Goal: Understand process/instructions: Learn how to perform a task or action

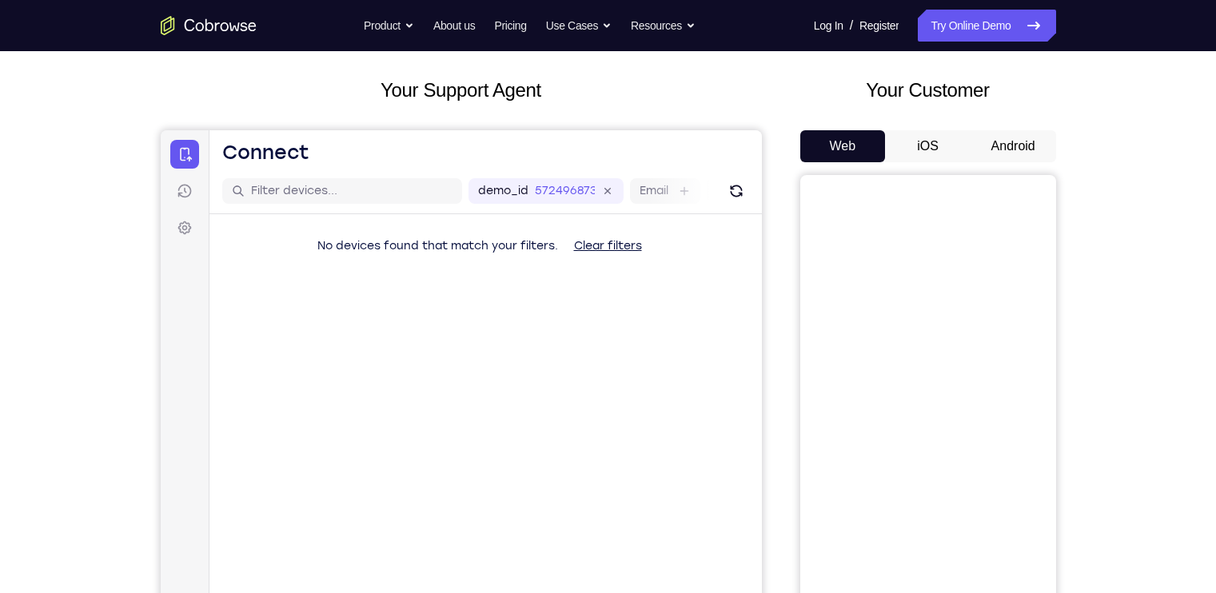
click at [1003, 148] on button "Android" at bounding box center [1014, 146] width 86 height 32
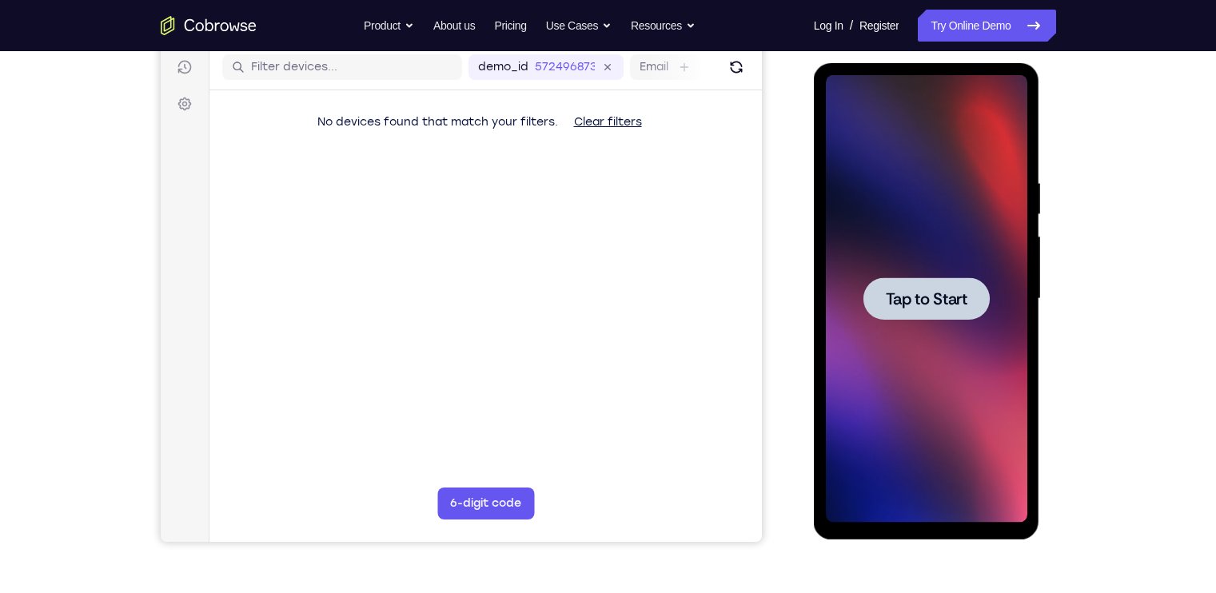
click at [955, 292] on span "Tap to Start" at bounding box center [927, 299] width 82 height 16
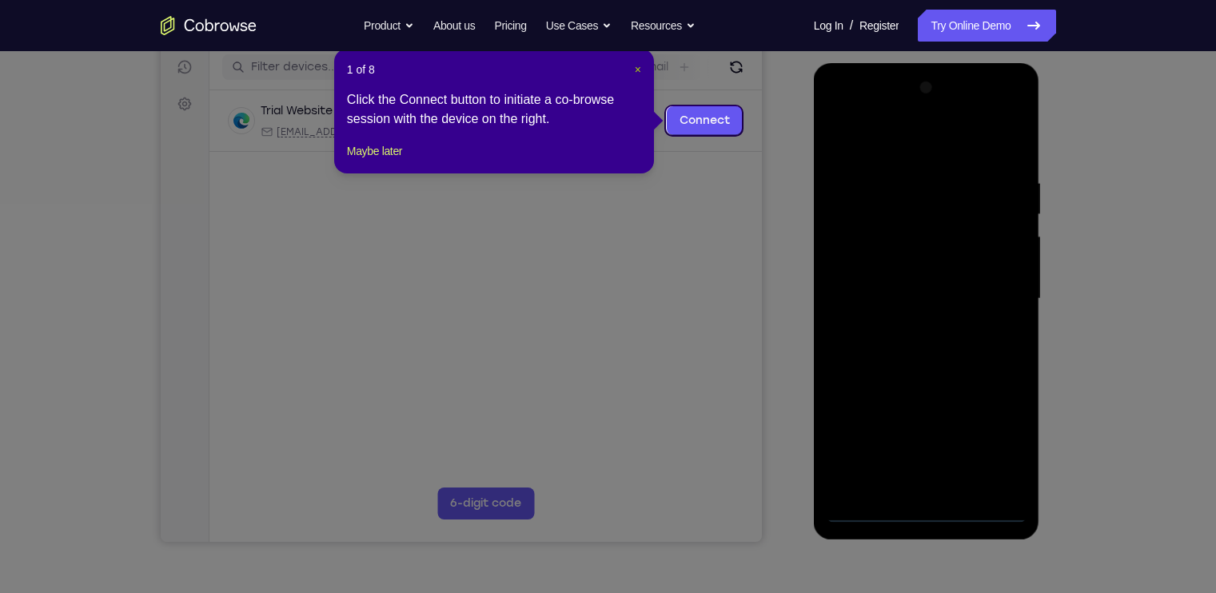
click at [636, 74] on span "×" at bounding box center [638, 69] width 6 height 13
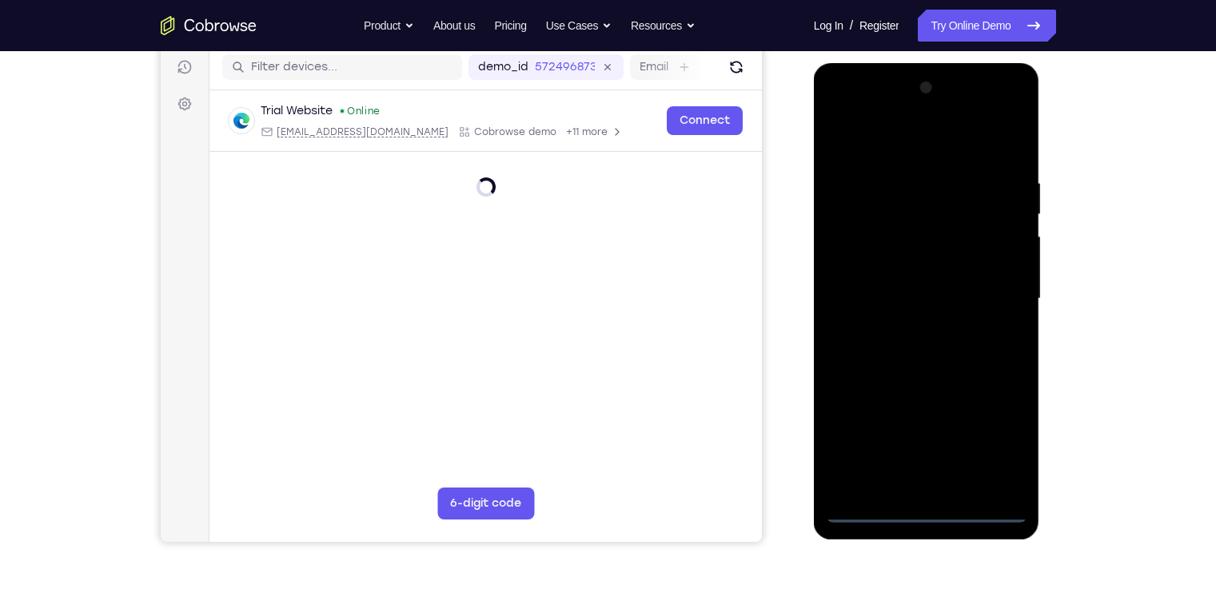
click at [939, 507] on div at bounding box center [926, 299] width 201 height 448
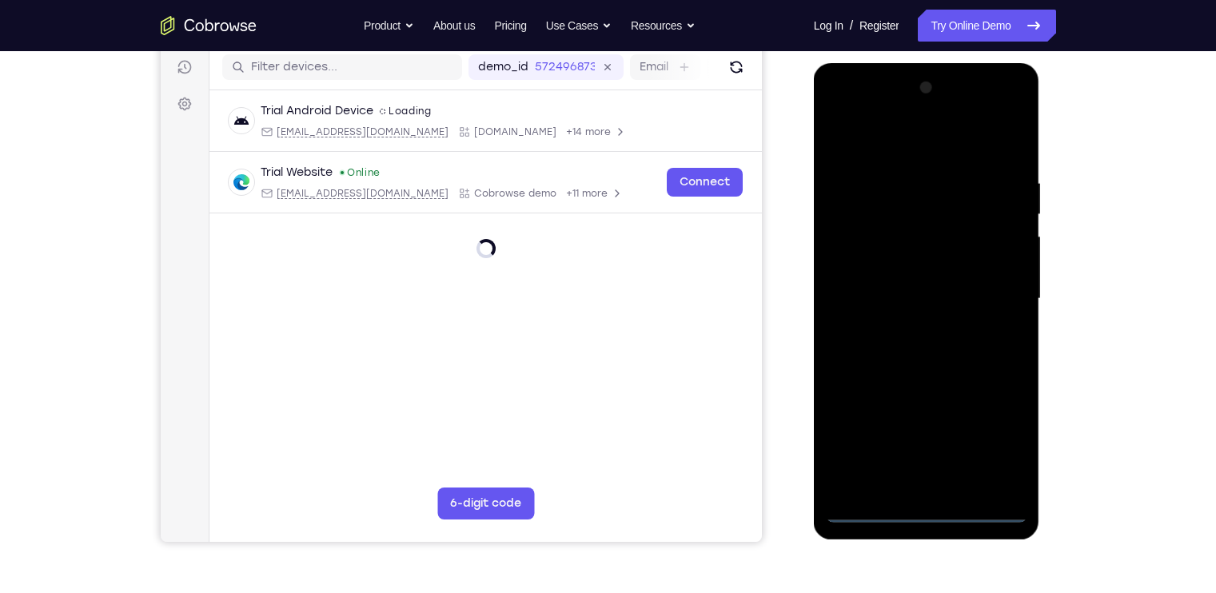
click at [939, 507] on div at bounding box center [926, 299] width 201 height 448
click at [983, 454] on div at bounding box center [926, 299] width 201 height 448
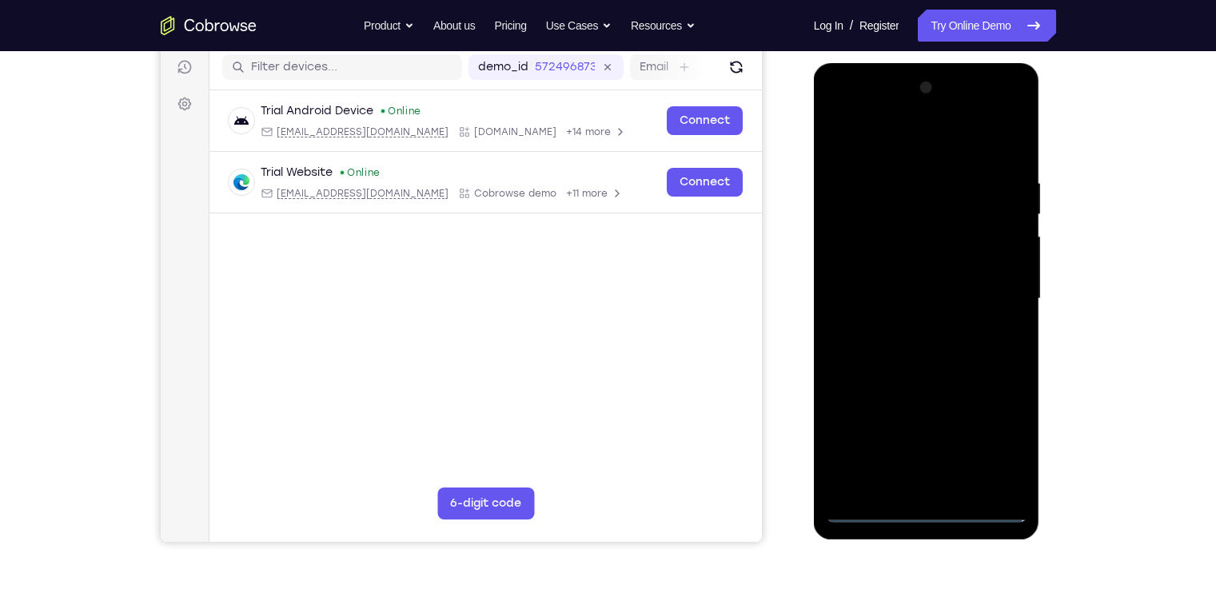
click at [838, 115] on div at bounding box center [926, 299] width 201 height 448
click at [992, 285] on div at bounding box center [926, 299] width 201 height 448
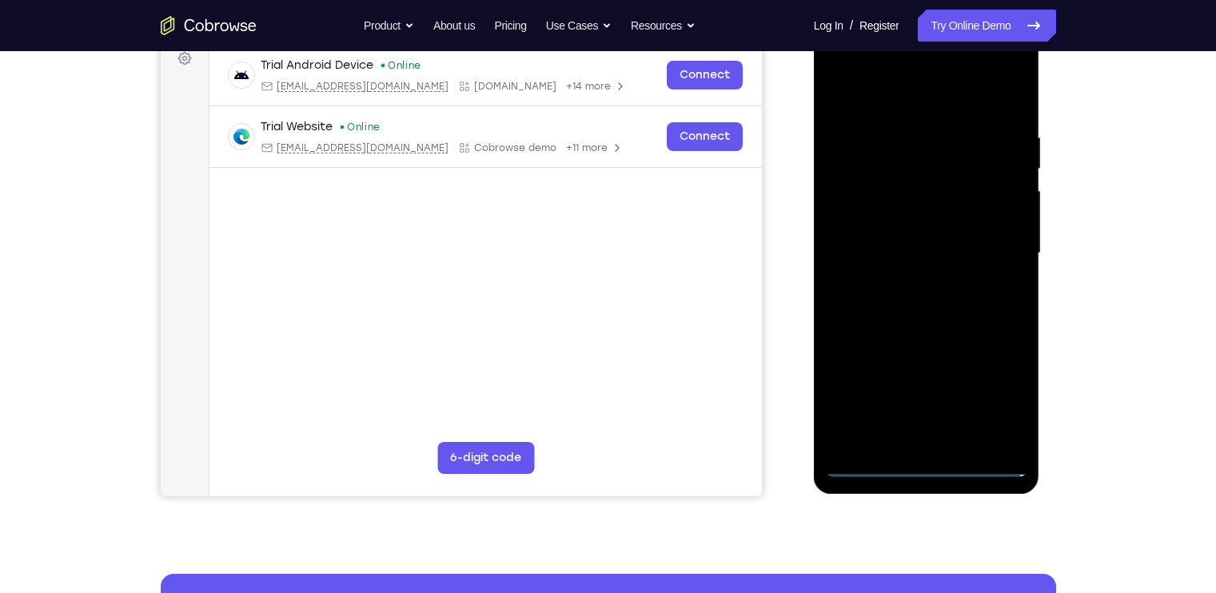
scroll to position [224, 0]
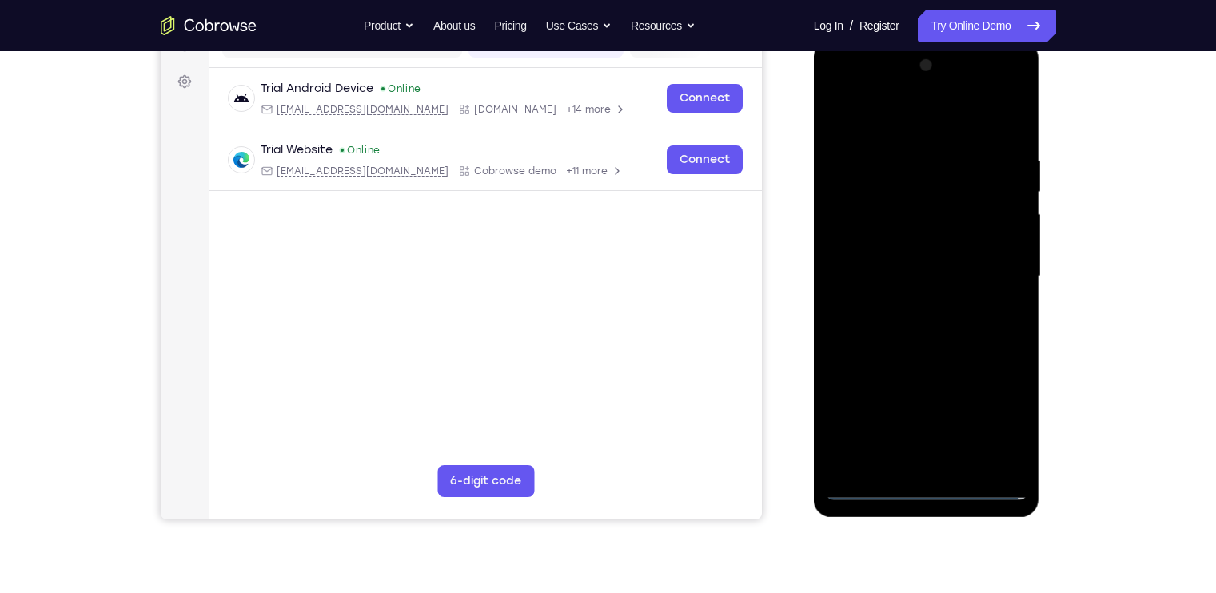
click at [906, 309] on div at bounding box center [926, 277] width 201 height 448
click at [922, 360] on div at bounding box center [926, 277] width 201 height 448
click at [897, 200] on div at bounding box center [926, 277] width 201 height 448
click at [976, 254] on div at bounding box center [926, 277] width 201 height 448
click at [978, 460] on div at bounding box center [926, 277] width 201 height 448
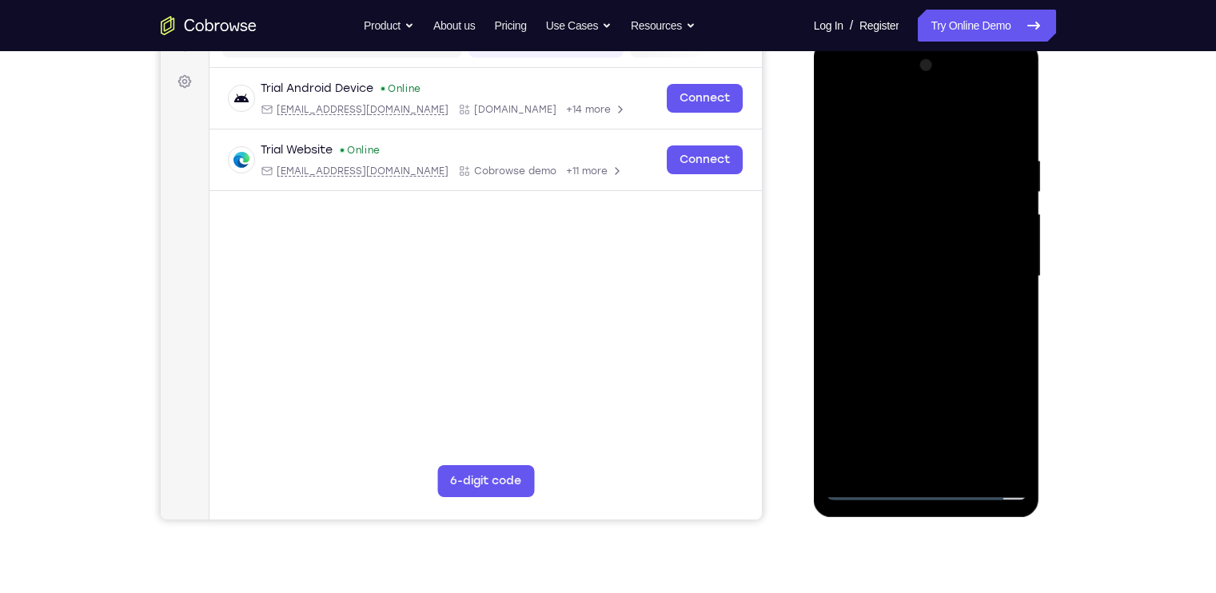
click at [898, 204] on div at bounding box center [926, 277] width 201 height 448
click at [896, 198] on div at bounding box center [926, 277] width 201 height 448
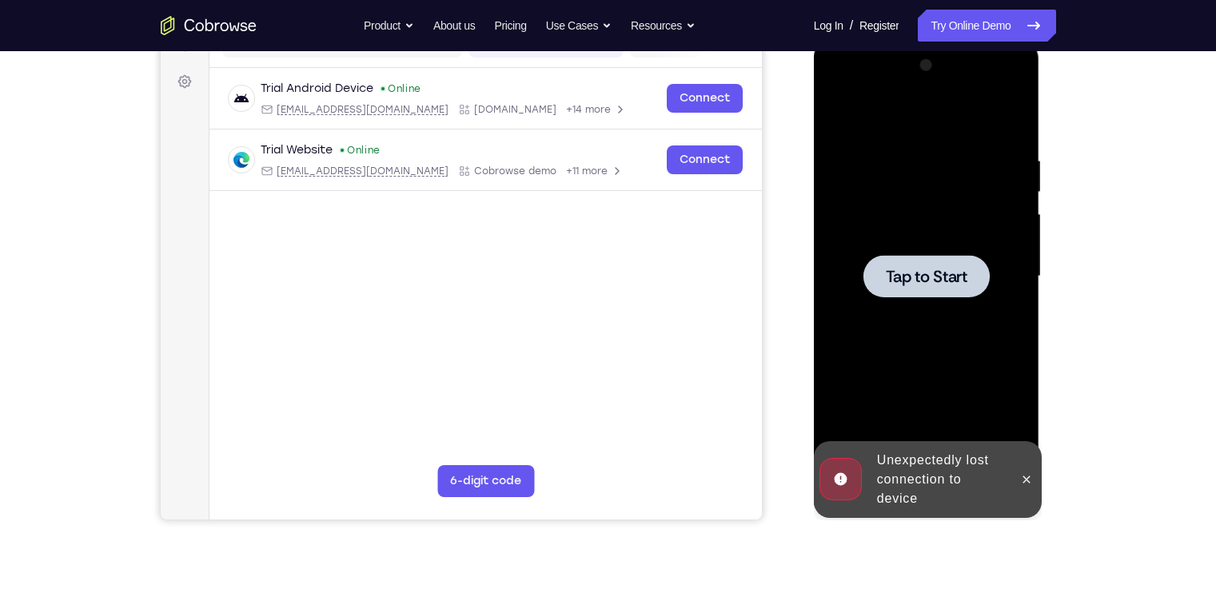
click at [880, 311] on div at bounding box center [926, 277] width 201 height 448
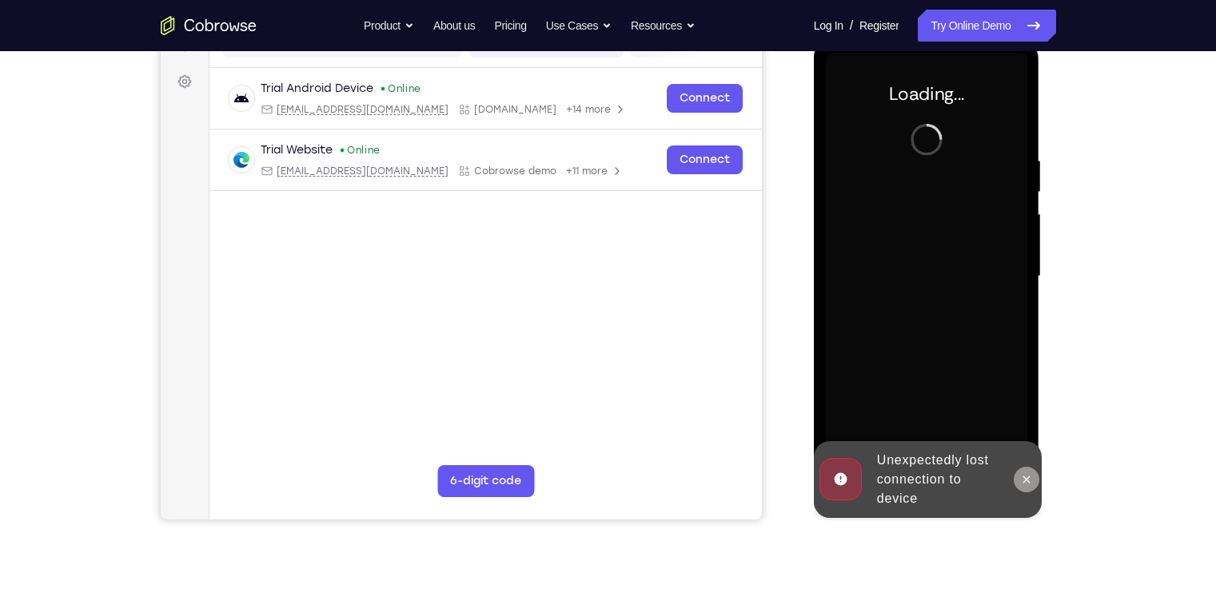
click at [1032, 486] on button at bounding box center [1027, 480] width 26 height 26
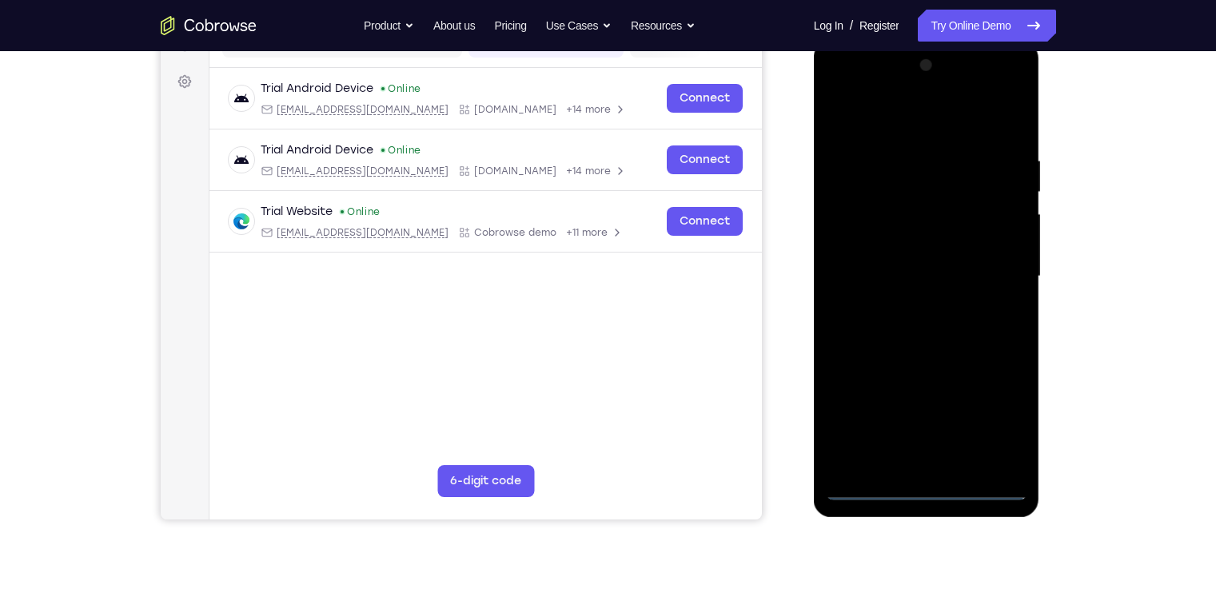
click at [930, 487] on div at bounding box center [926, 277] width 201 height 448
click at [991, 428] on div at bounding box center [926, 277] width 201 height 448
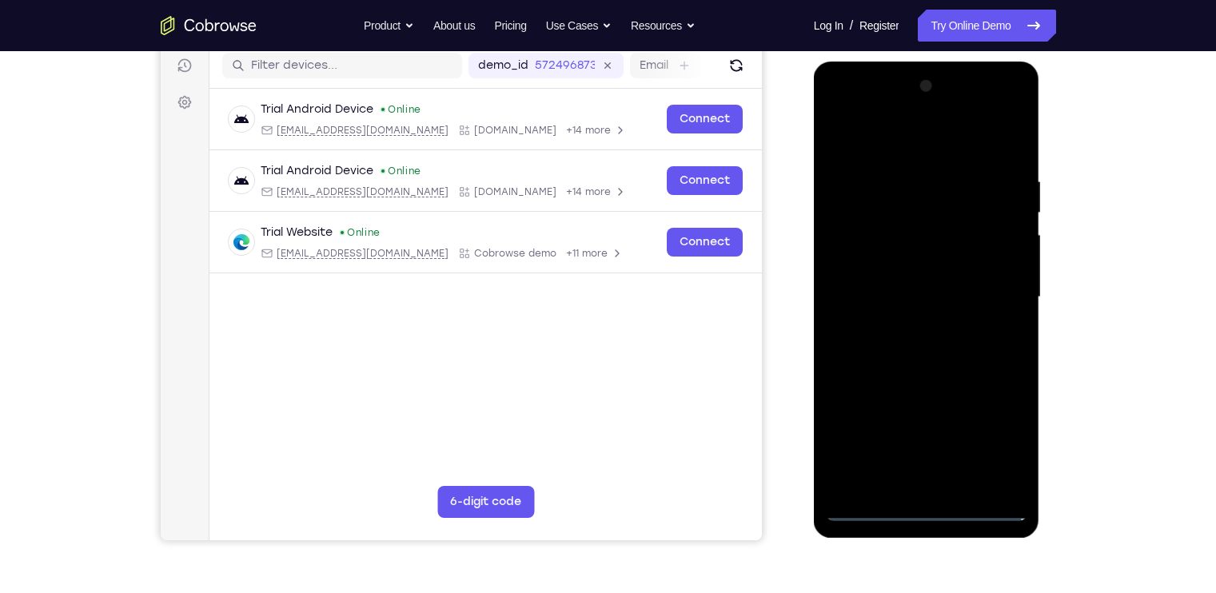
scroll to position [183, 0]
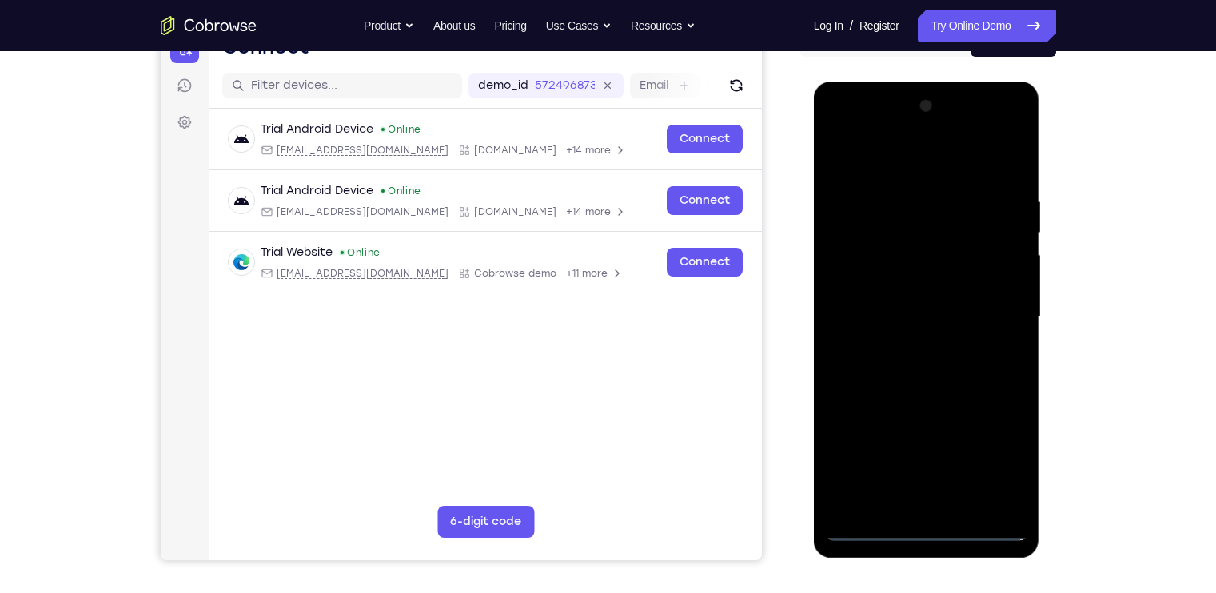
click at [846, 140] on div at bounding box center [926, 318] width 201 height 448
click at [1004, 304] on div at bounding box center [926, 318] width 201 height 448
click at [911, 343] on div at bounding box center [926, 318] width 201 height 448
click at [932, 395] on div at bounding box center [926, 318] width 201 height 448
click at [895, 243] on div at bounding box center [926, 318] width 201 height 448
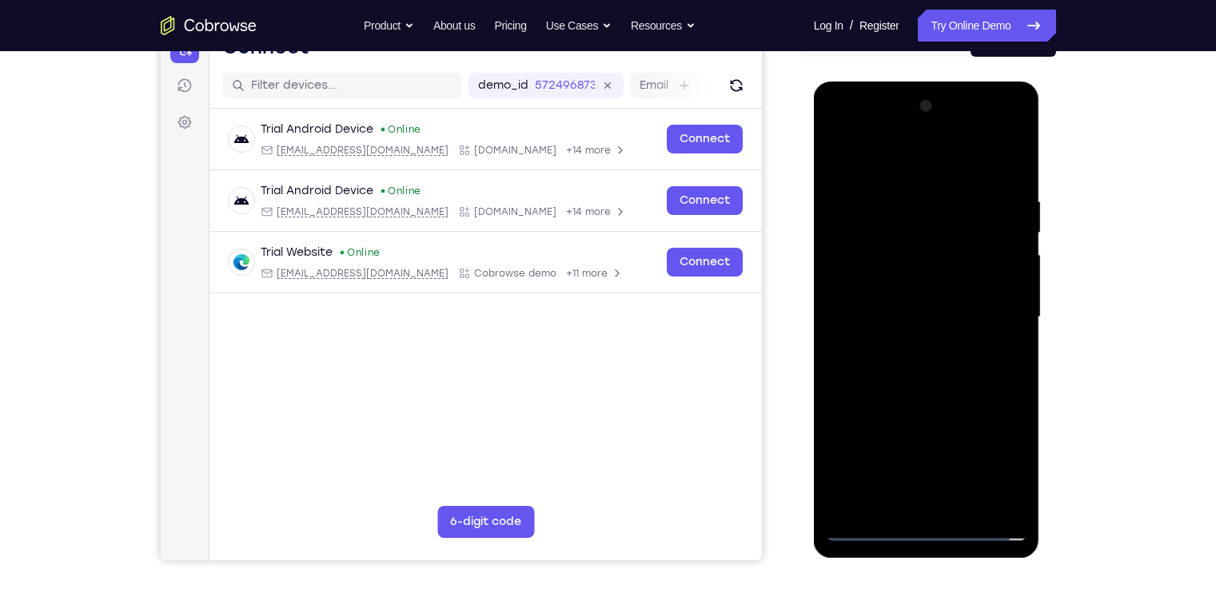
click at [844, 241] on div at bounding box center [926, 318] width 201 height 448
click at [924, 380] on div at bounding box center [926, 318] width 201 height 448
click at [943, 299] on div at bounding box center [926, 318] width 201 height 448
click at [983, 505] on div at bounding box center [926, 318] width 201 height 448
click at [940, 251] on div at bounding box center [926, 318] width 201 height 448
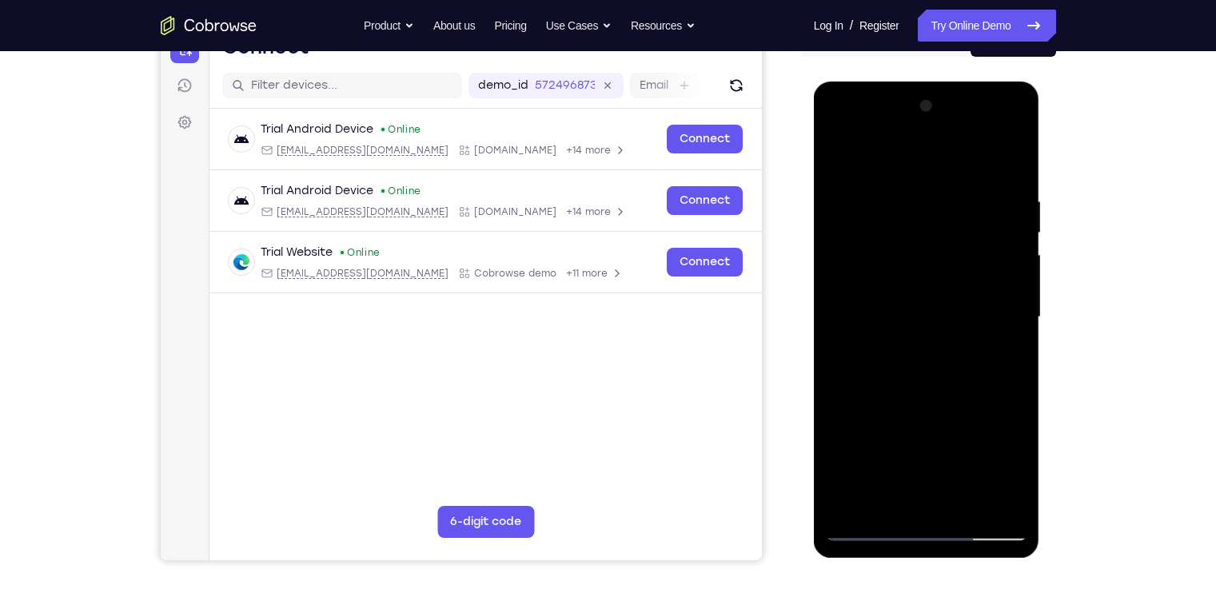
click at [868, 244] on div at bounding box center [926, 318] width 201 height 448
click at [949, 290] on div at bounding box center [926, 318] width 201 height 448
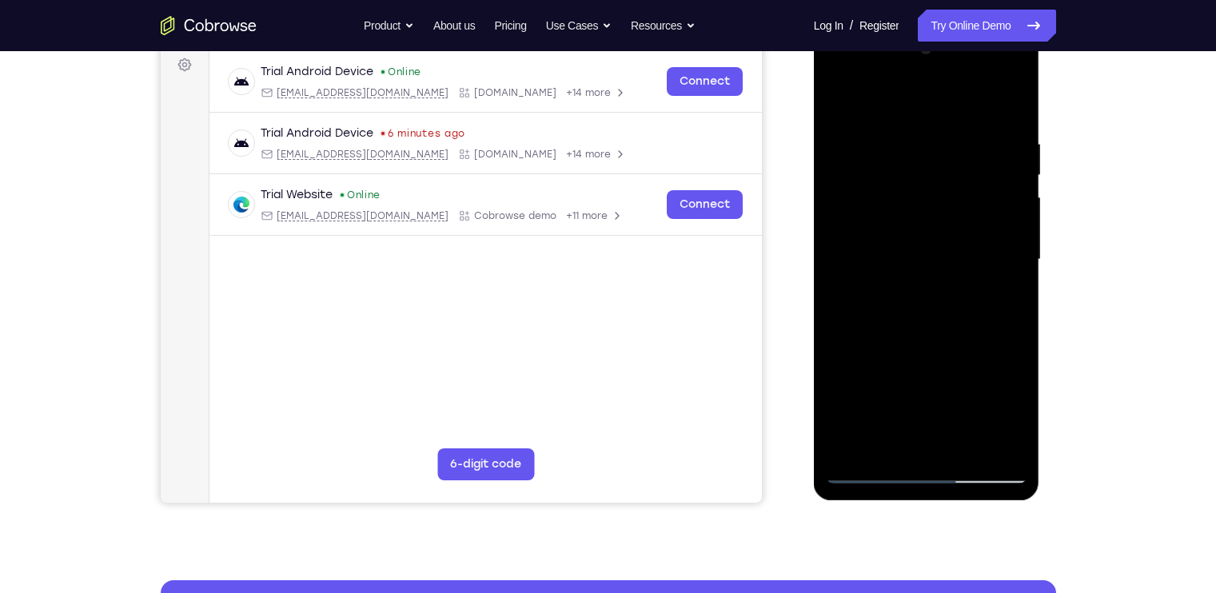
scroll to position [217, 0]
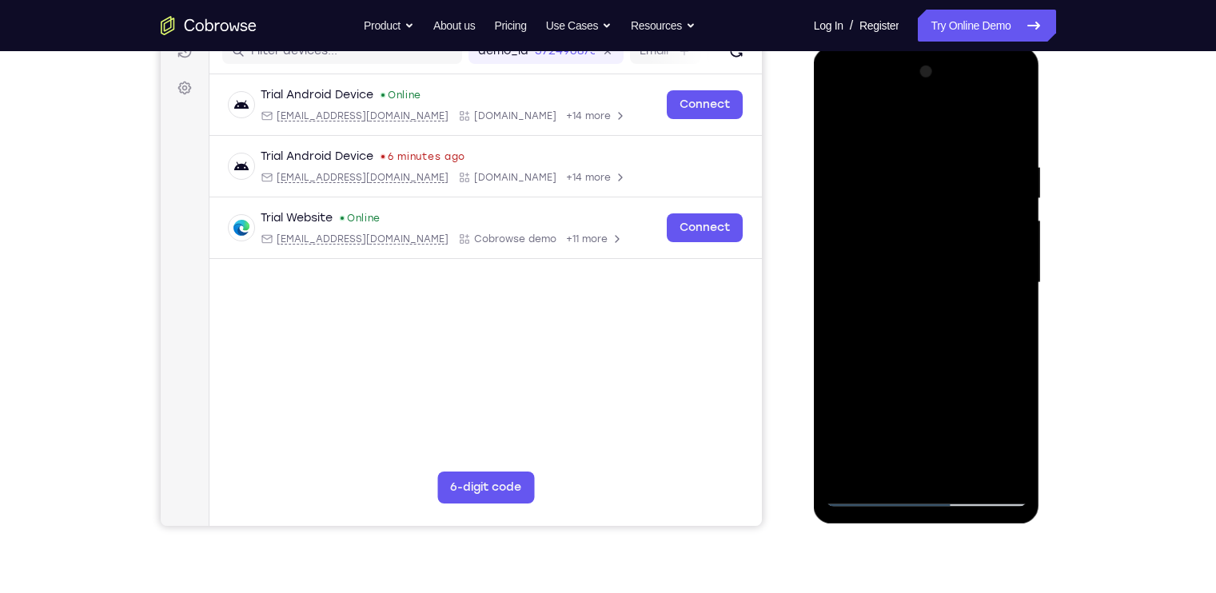
click at [889, 349] on div at bounding box center [926, 283] width 201 height 448
drag, startPoint x: 904, startPoint y: 357, endPoint x: 912, endPoint y: 248, distance: 109.9
click at [912, 248] on div at bounding box center [926, 283] width 201 height 448
click at [842, 382] on div at bounding box center [926, 283] width 201 height 448
drag, startPoint x: 894, startPoint y: 341, endPoint x: 884, endPoint y: 209, distance: 132.3
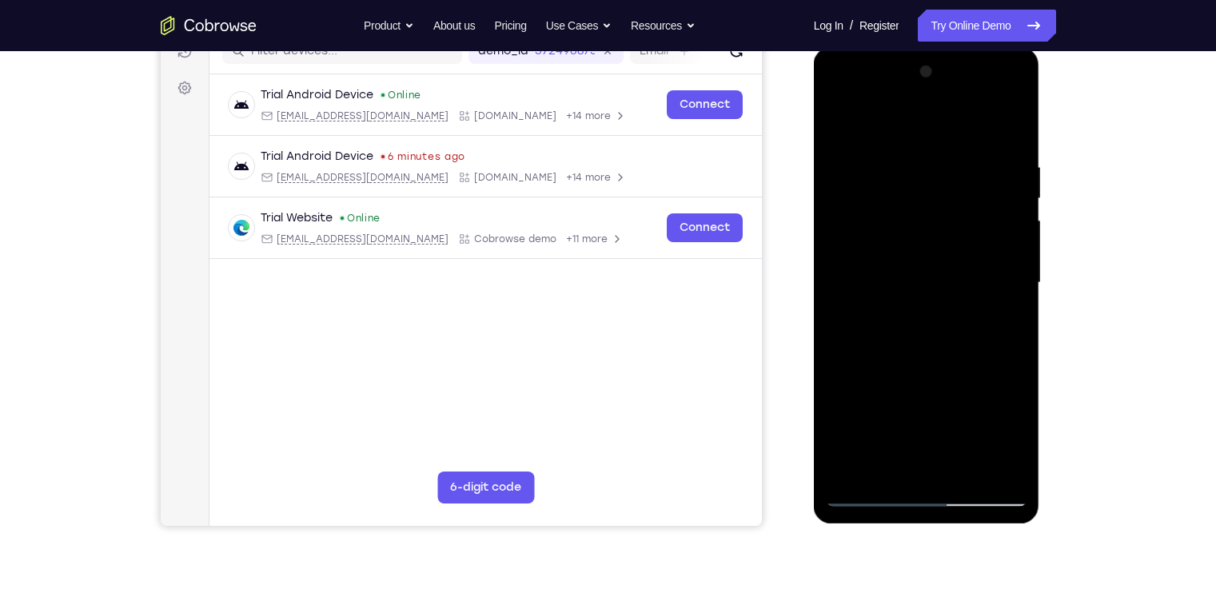
click at [884, 209] on div at bounding box center [926, 283] width 201 height 448
drag, startPoint x: 922, startPoint y: 421, endPoint x: 927, endPoint y: 251, distance: 169.6
click at [927, 251] on div at bounding box center [926, 283] width 201 height 448
drag, startPoint x: 876, startPoint y: 357, endPoint x: 889, endPoint y: 241, distance: 116.6
click at [889, 241] on div at bounding box center [926, 283] width 201 height 448
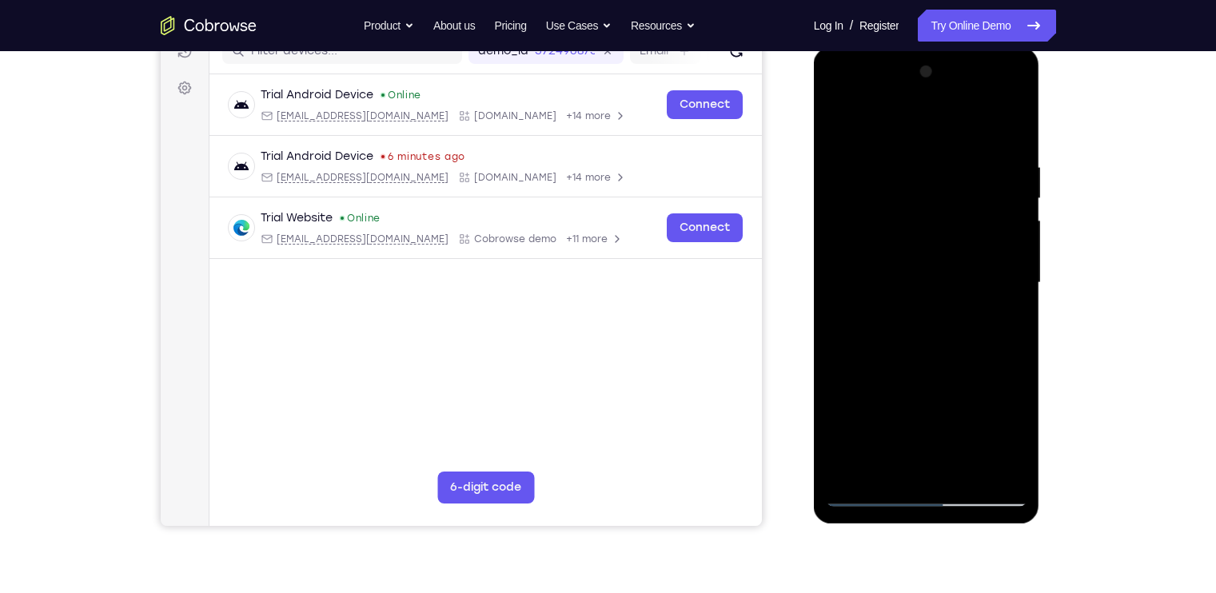
drag, startPoint x: 914, startPoint y: 305, endPoint x: 919, endPoint y: 213, distance: 92.1
click at [919, 213] on div at bounding box center [926, 283] width 201 height 448
drag, startPoint x: 918, startPoint y: 392, endPoint x: 934, endPoint y: 296, distance: 97.3
click at [934, 296] on div at bounding box center [926, 283] width 201 height 448
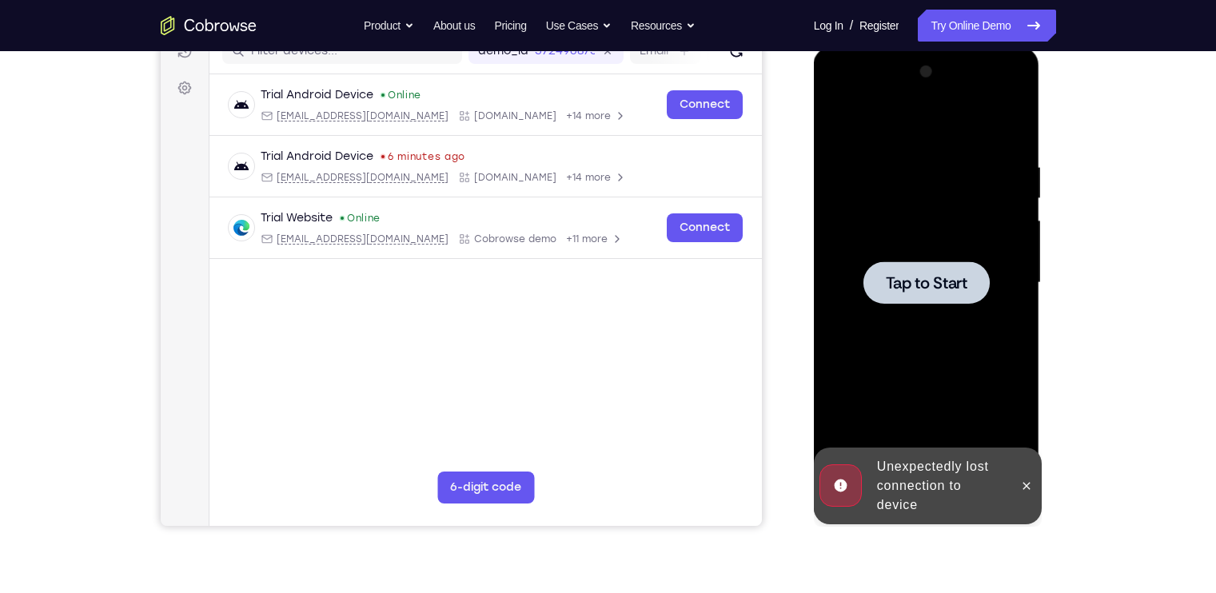
scroll to position [201, 0]
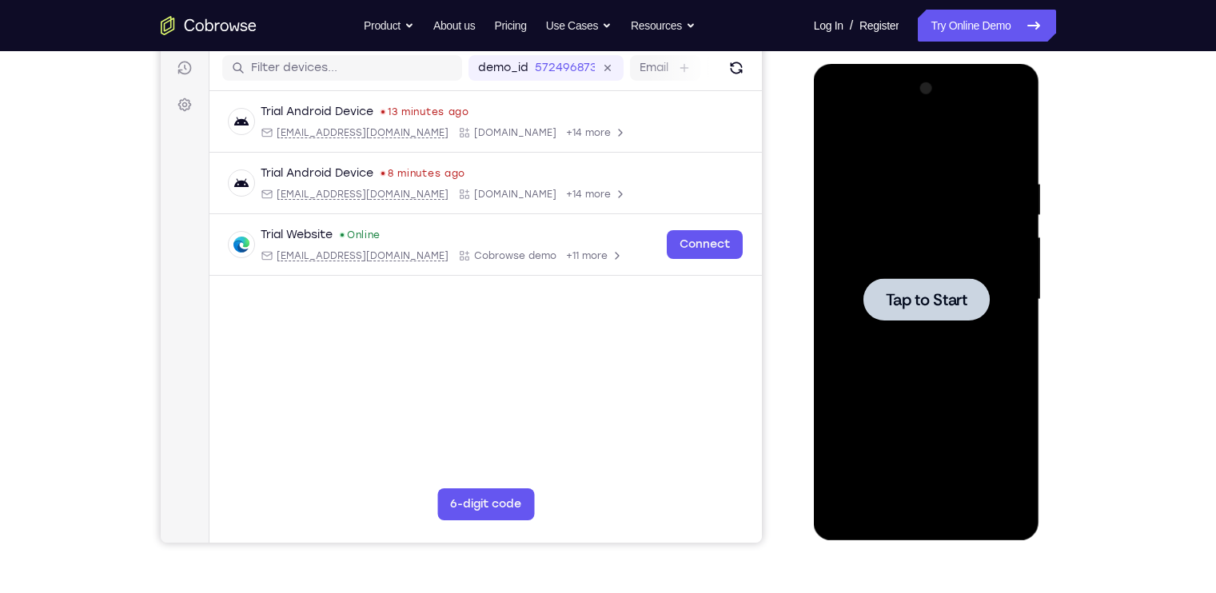
click at [884, 225] on div at bounding box center [926, 300] width 201 height 448
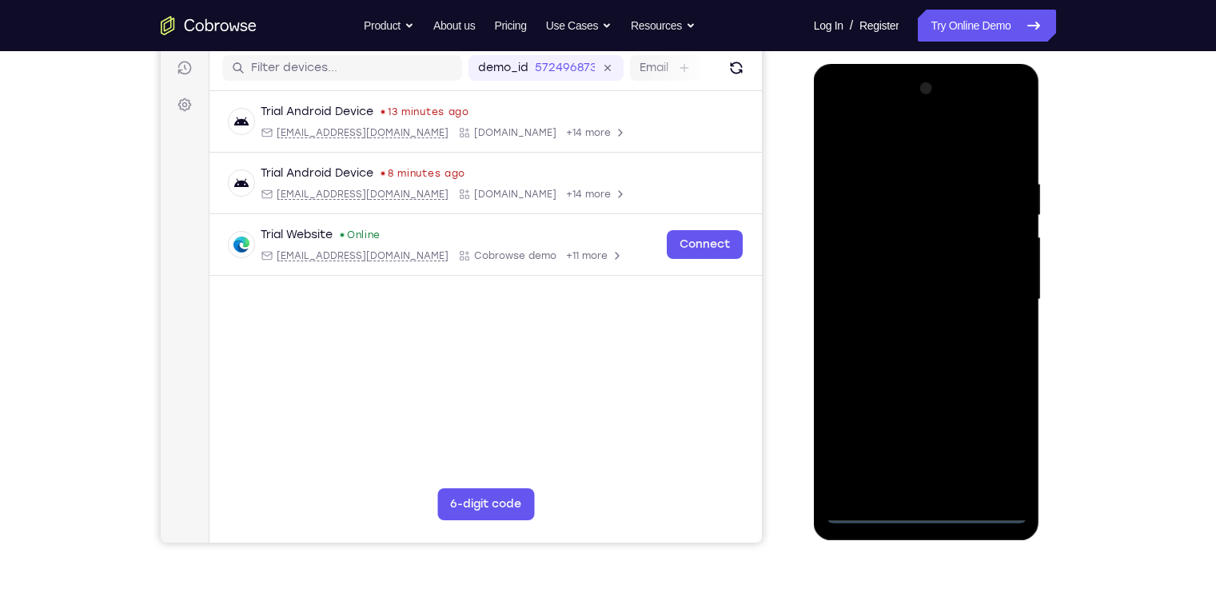
click at [924, 517] on div at bounding box center [926, 300] width 201 height 448
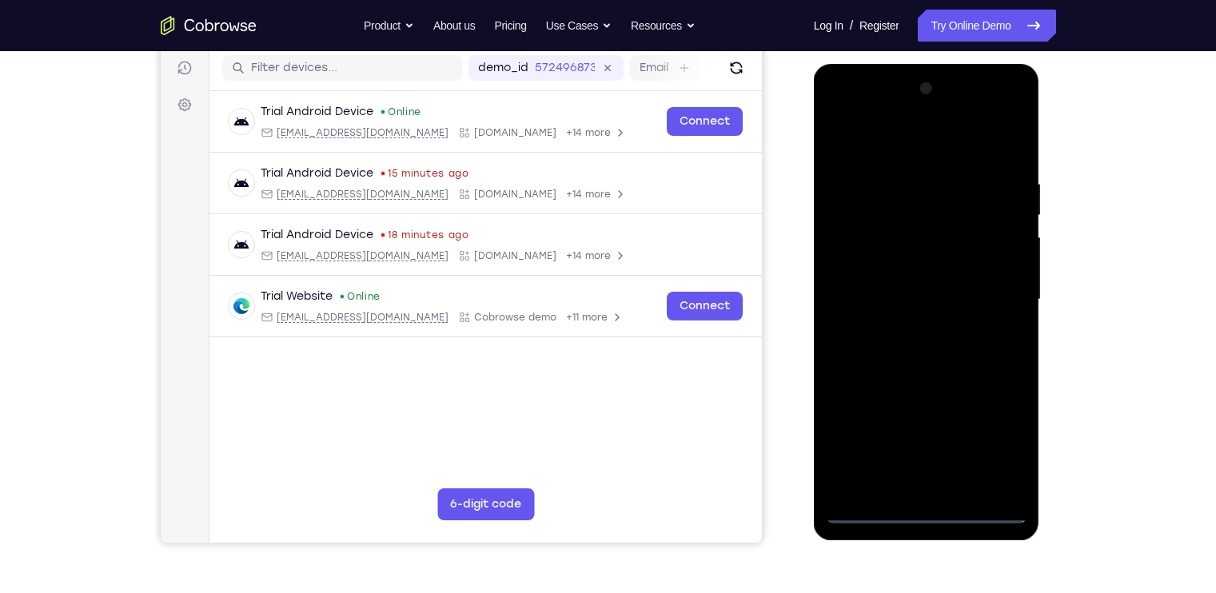
click at [999, 439] on div at bounding box center [926, 300] width 201 height 448
click at [939, 517] on div at bounding box center [926, 300] width 201 height 448
click at [993, 442] on div at bounding box center [926, 300] width 201 height 448
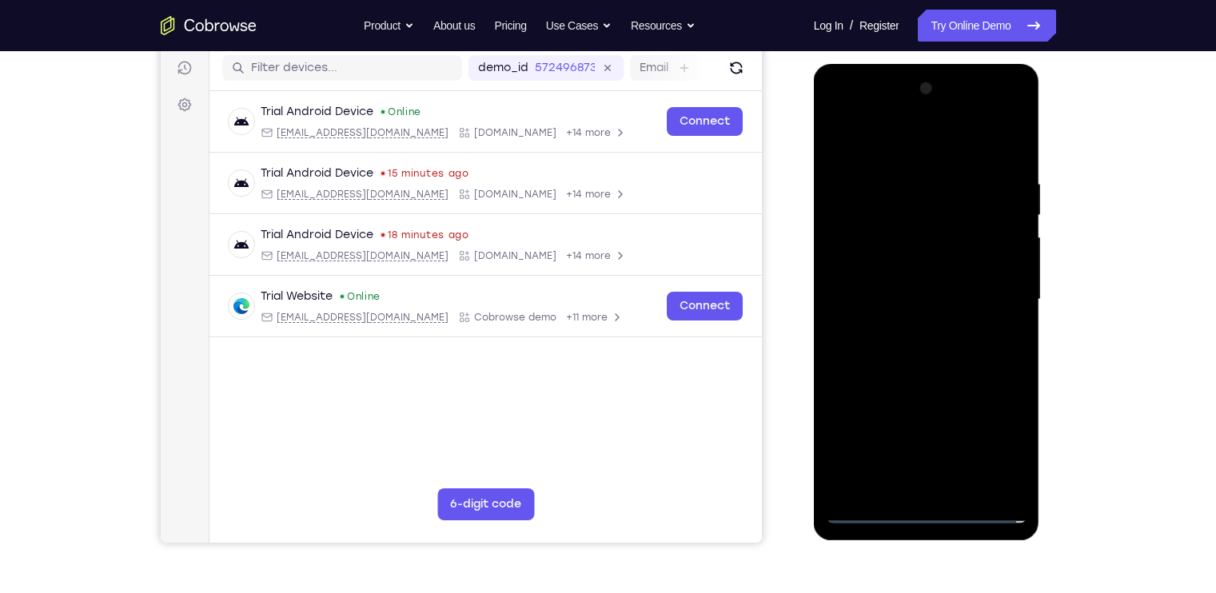
click at [839, 121] on div at bounding box center [926, 300] width 201 height 448
click at [1007, 294] on div at bounding box center [926, 300] width 201 height 448
click at [909, 333] on div at bounding box center [926, 300] width 201 height 448
click at [913, 384] on div at bounding box center [926, 300] width 201 height 448
click at [880, 213] on div at bounding box center [926, 300] width 201 height 448
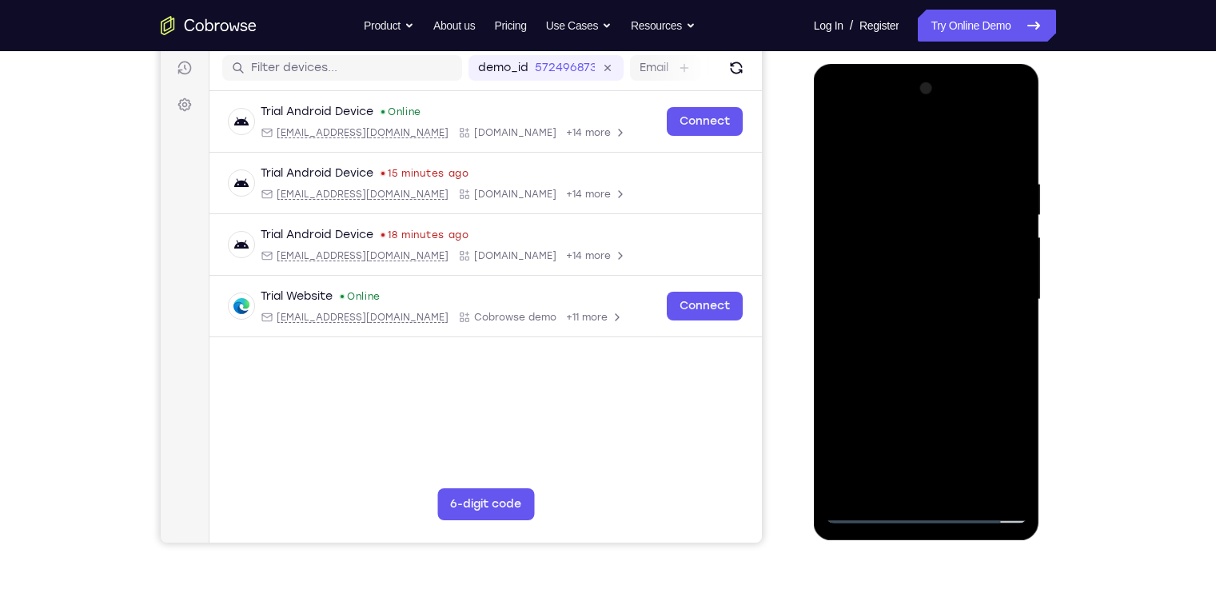
click at [971, 268] on div at bounding box center [926, 300] width 201 height 448
click at [996, 492] on div at bounding box center [926, 300] width 201 height 448
click at [895, 235] on div at bounding box center [926, 300] width 201 height 448
click at [900, 229] on div at bounding box center [926, 300] width 201 height 448
click at [888, 233] on div at bounding box center [926, 300] width 201 height 448
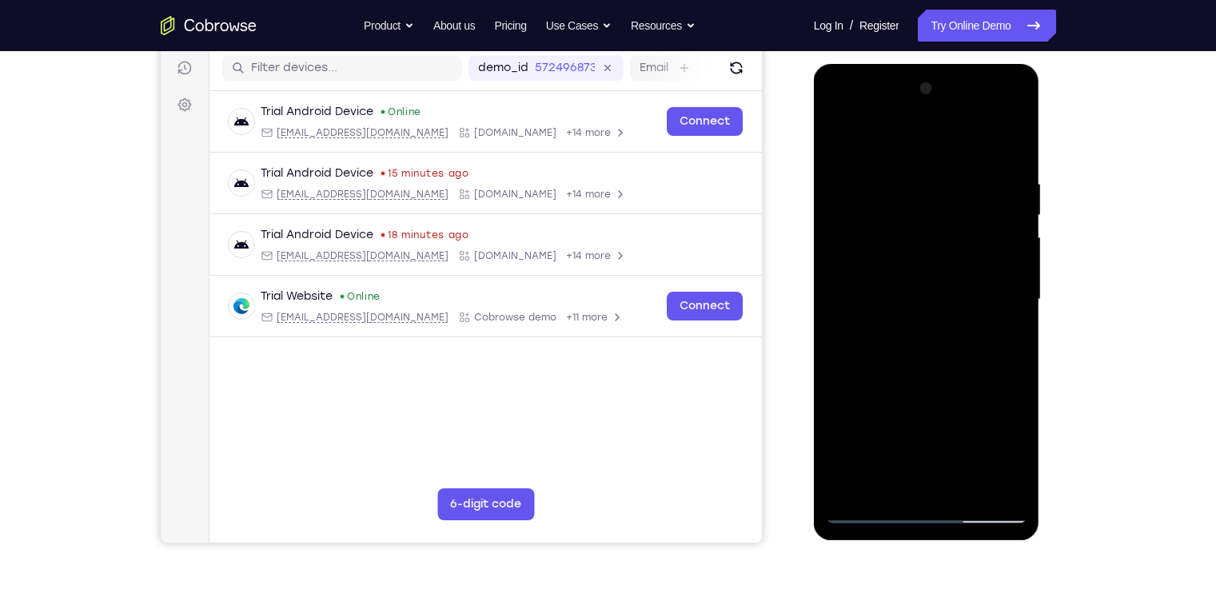
click at [961, 384] on div at bounding box center [926, 300] width 201 height 448
click at [906, 232] on div at bounding box center [926, 300] width 201 height 448
click at [873, 237] on div at bounding box center [926, 300] width 201 height 448
drag, startPoint x: 952, startPoint y: 426, endPoint x: 957, endPoint y: 323, distance: 103.3
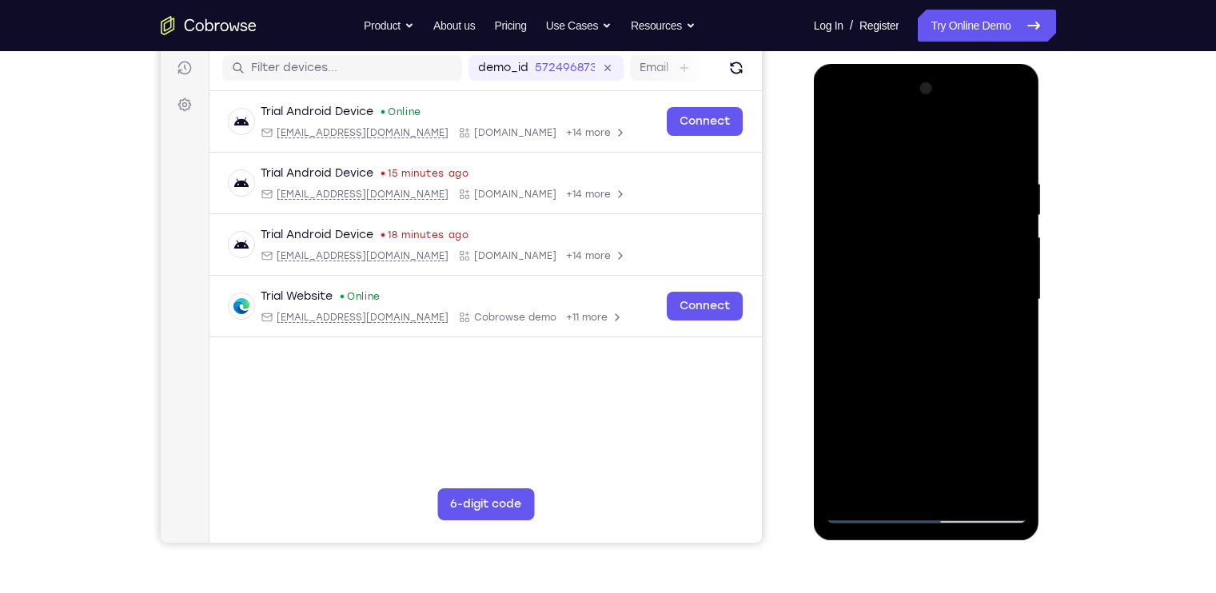
click at [957, 323] on div at bounding box center [926, 300] width 201 height 448
click at [959, 376] on div at bounding box center [926, 300] width 201 height 448
click at [843, 411] on div at bounding box center [926, 300] width 201 height 448
click at [1017, 265] on div at bounding box center [926, 300] width 201 height 448
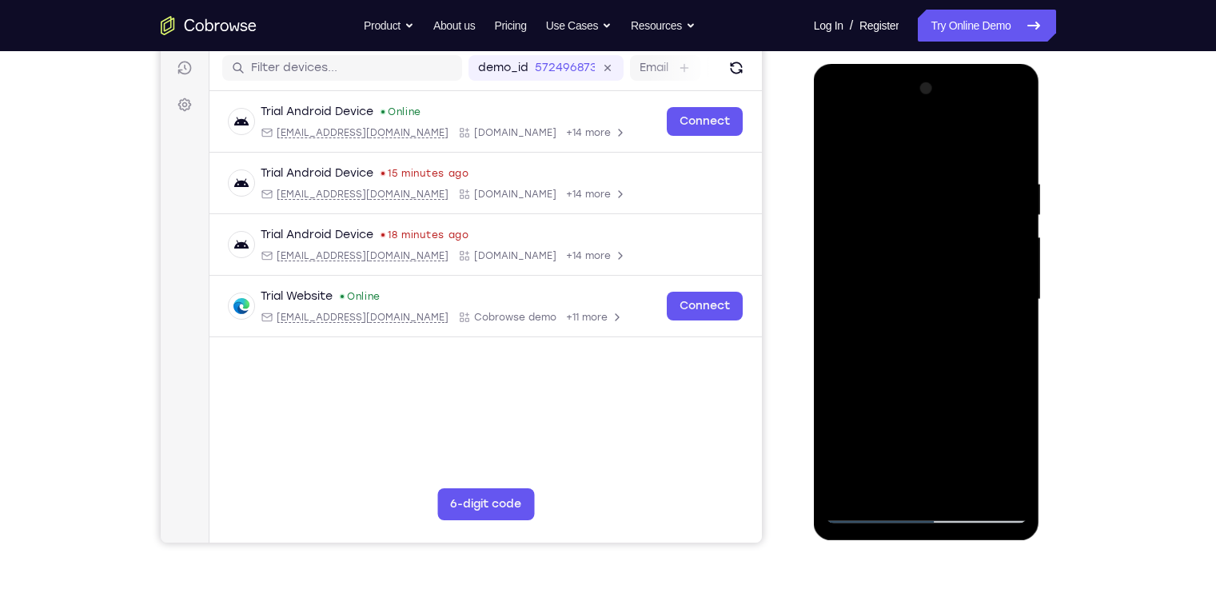
click at [1011, 409] on div at bounding box center [926, 300] width 201 height 448
click at [967, 486] on div at bounding box center [926, 300] width 201 height 448
click at [928, 383] on div at bounding box center [926, 300] width 201 height 448
click at [858, 180] on div at bounding box center [926, 300] width 201 height 448
click at [888, 483] on div at bounding box center [926, 300] width 201 height 448
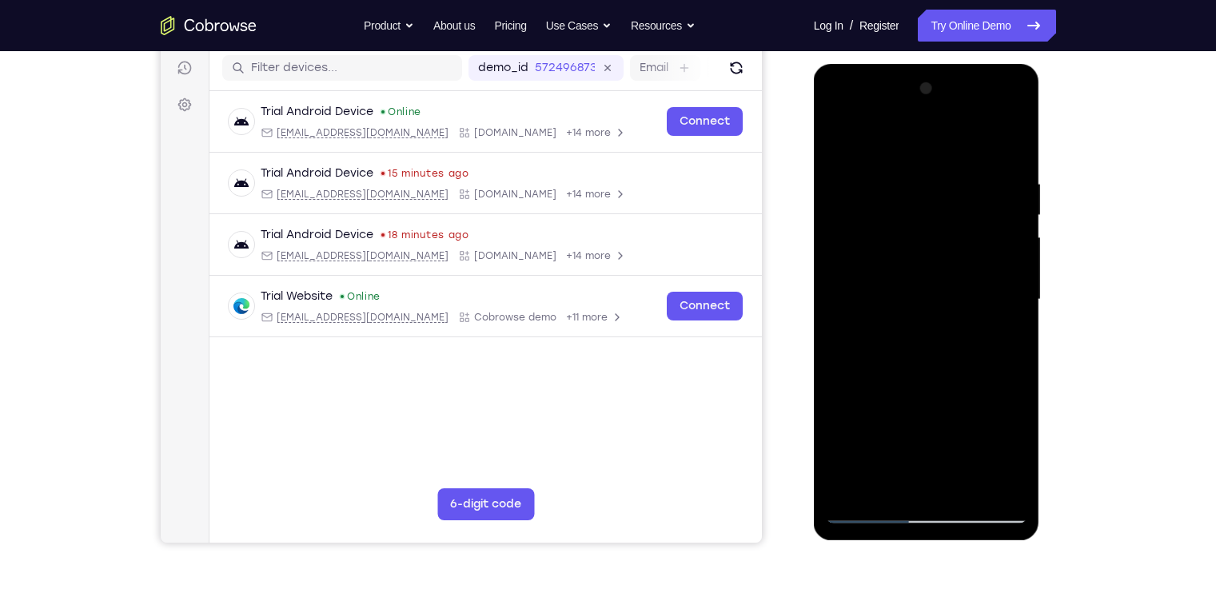
drag, startPoint x: 943, startPoint y: 440, endPoint x: 943, endPoint y: 374, distance: 65.6
click at [943, 374] on div at bounding box center [926, 300] width 201 height 448
drag, startPoint x: 941, startPoint y: 448, endPoint x: 947, endPoint y: 346, distance: 101.7
click at [947, 346] on div at bounding box center [926, 300] width 201 height 448
drag, startPoint x: 942, startPoint y: 447, endPoint x: 940, endPoint y: 341, distance: 106.4
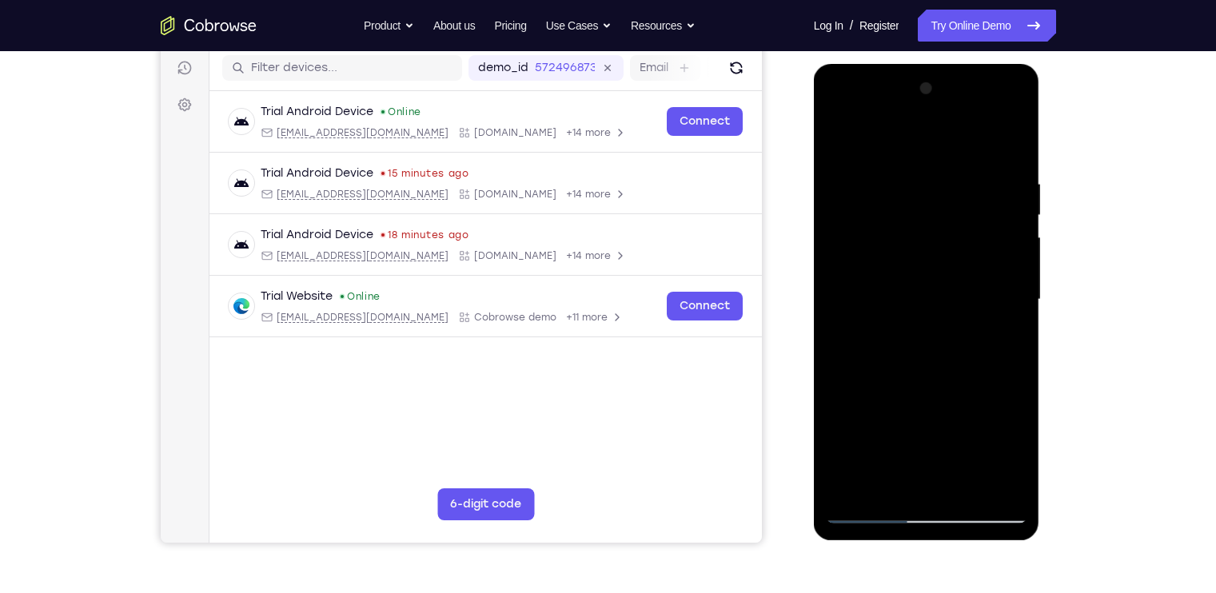
click at [940, 341] on div at bounding box center [926, 300] width 201 height 448
click at [907, 357] on div at bounding box center [926, 300] width 201 height 448
click at [844, 298] on div at bounding box center [926, 300] width 201 height 448
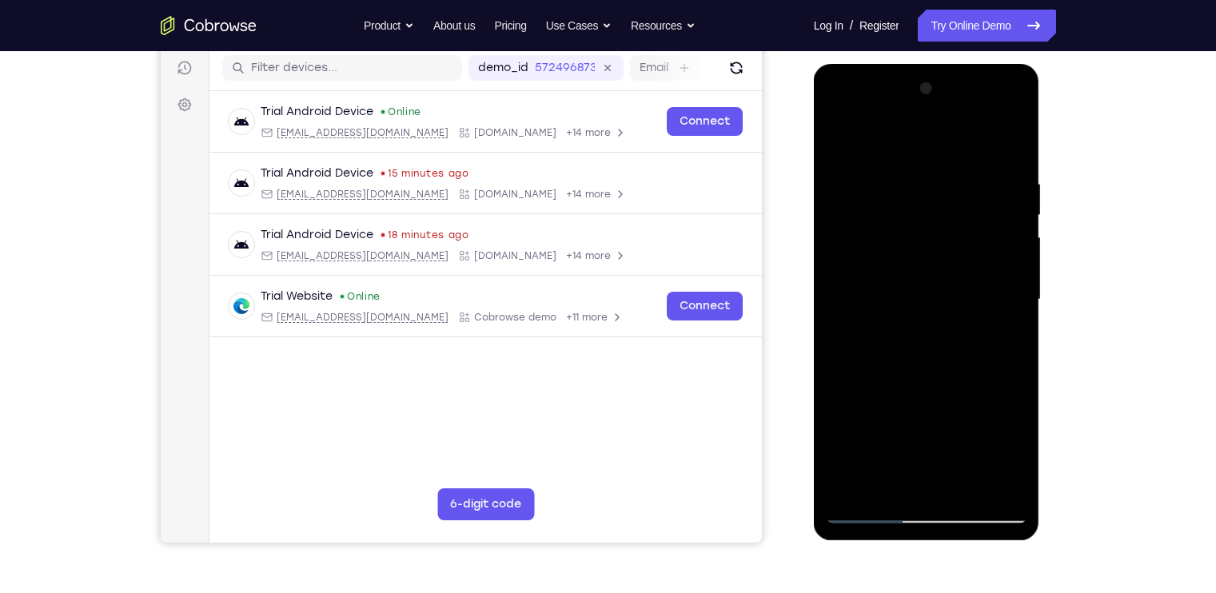
click at [1009, 168] on div at bounding box center [926, 300] width 201 height 448
click at [1012, 139] on div at bounding box center [926, 300] width 201 height 448
click at [840, 138] on div at bounding box center [926, 300] width 201 height 448
drag, startPoint x: 891, startPoint y: 227, endPoint x: 893, endPoint y: 347, distance: 120.0
click at [893, 347] on div at bounding box center [926, 300] width 201 height 448
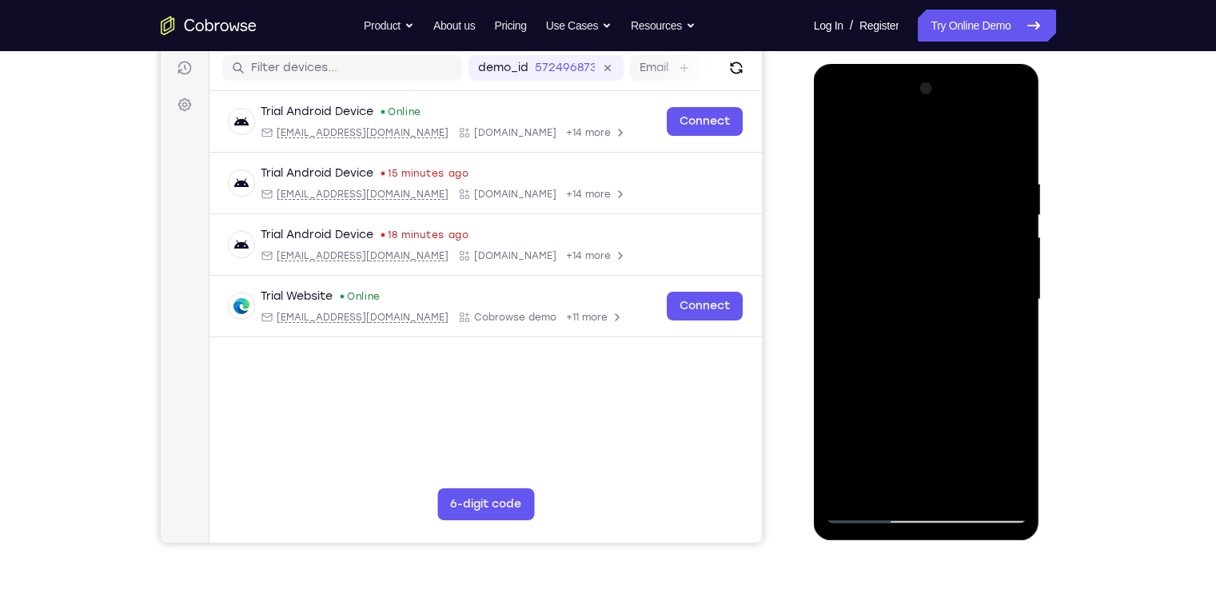
click at [917, 159] on div at bounding box center [926, 300] width 201 height 448
click at [1010, 323] on div at bounding box center [926, 300] width 201 height 448
click at [840, 348] on div at bounding box center [926, 300] width 201 height 448
click at [1015, 261] on div at bounding box center [926, 300] width 201 height 448
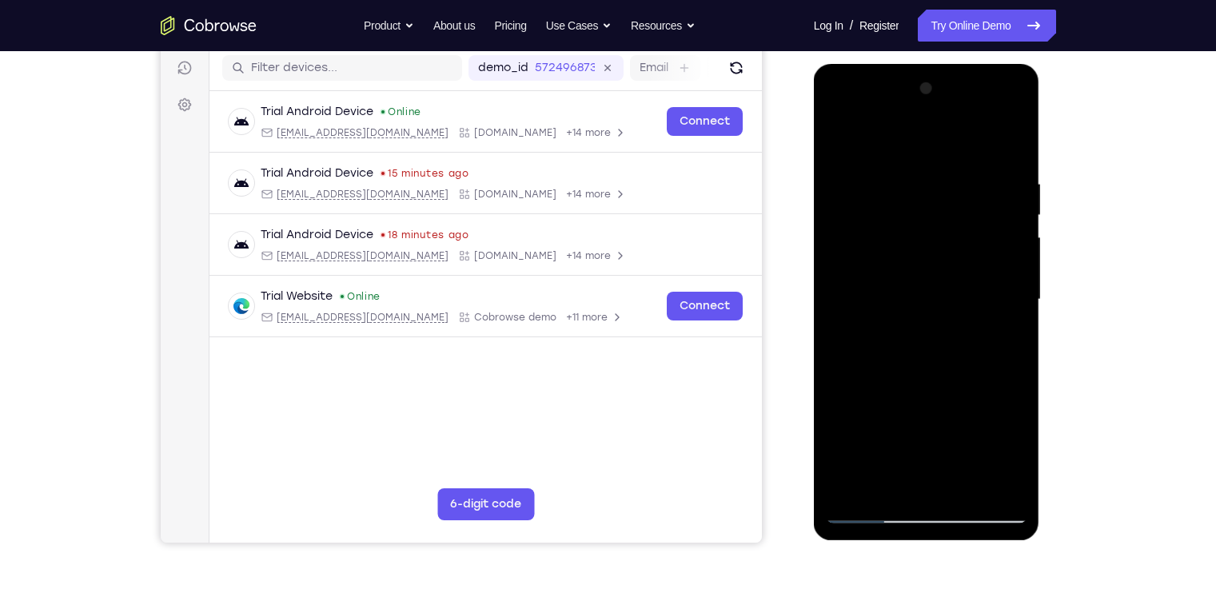
click at [1015, 261] on div at bounding box center [926, 300] width 201 height 448
click at [993, 244] on div at bounding box center [926, 300] width 201 height 448
drag, startPoint x: 993, startPoint y: 245, endPoint x: 836, endPoint y: 245, distance: 157.5
click at [836, 245] on div at bounding box center [926, 300] width 201 height 448
drag, startPoint x: 1007, startPoint y: 213, endPoint x: 860, endPoint y: 218, distance: 146.4
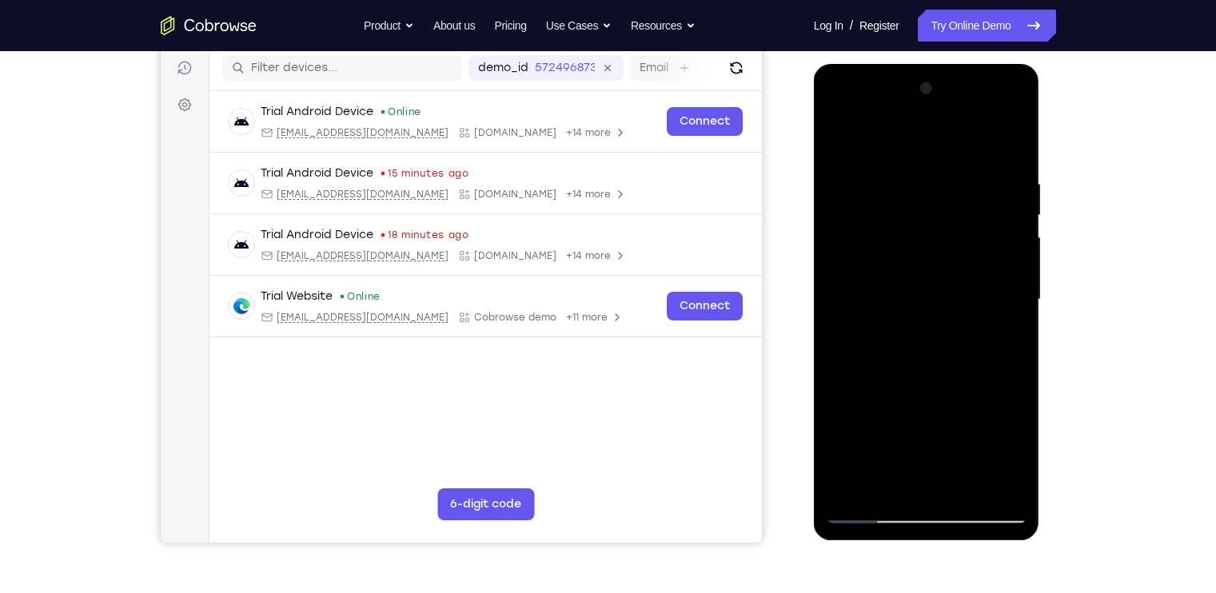
click at [860, 218] on div at bounding box center [926, 300] width 201 height 448
click at [1007, 144] on div at bounding box center [926, 300] width 201 height 448
click at [1011, 144] on div at bounding box center [926, 300] width 201 height 448
drag, startPoint x: 973, startPoint y: 260, endPoint x: 946, endPoint y: 451, distance: 193.0
click at [946, 451] on div at bounding box center [926, 300] width 201 height 448
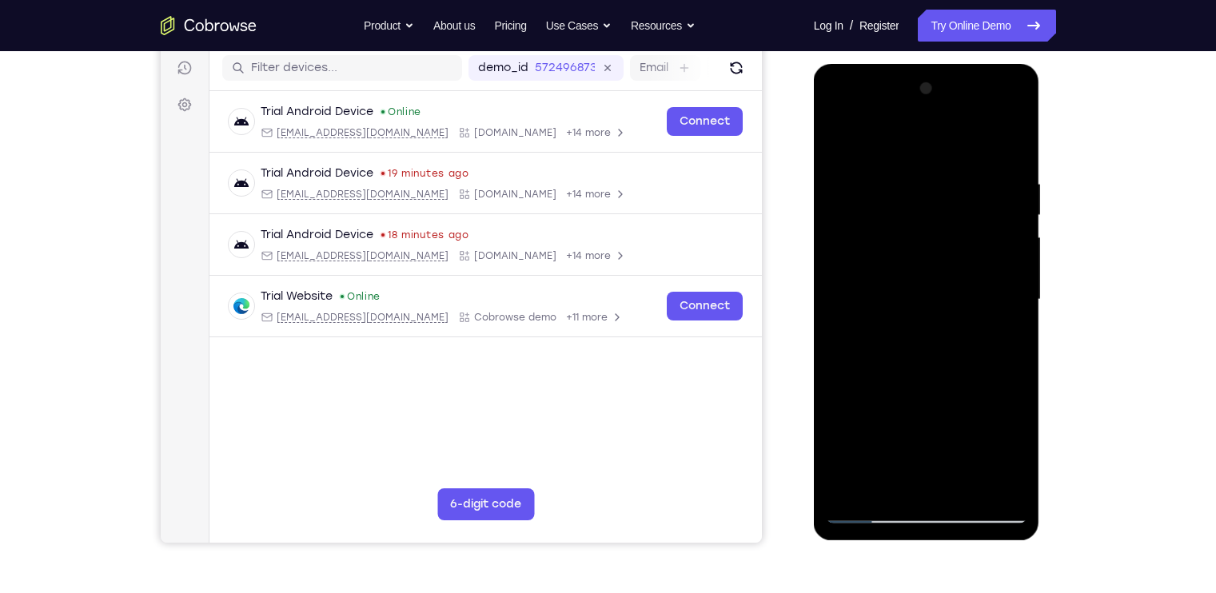
drag, startPoint x: 942, startPoint y: 389, endPoint x: 940, endPoint y: 223, distance: 166.3
click at [940, 223] on div at bounding box center [926, 300] width 201 height 448
click at [968, 493] on div at bounding box center [926, 300] width 201 height 448
click at [967, 487] on div at bounding box center [926, 300] width 201 height 448
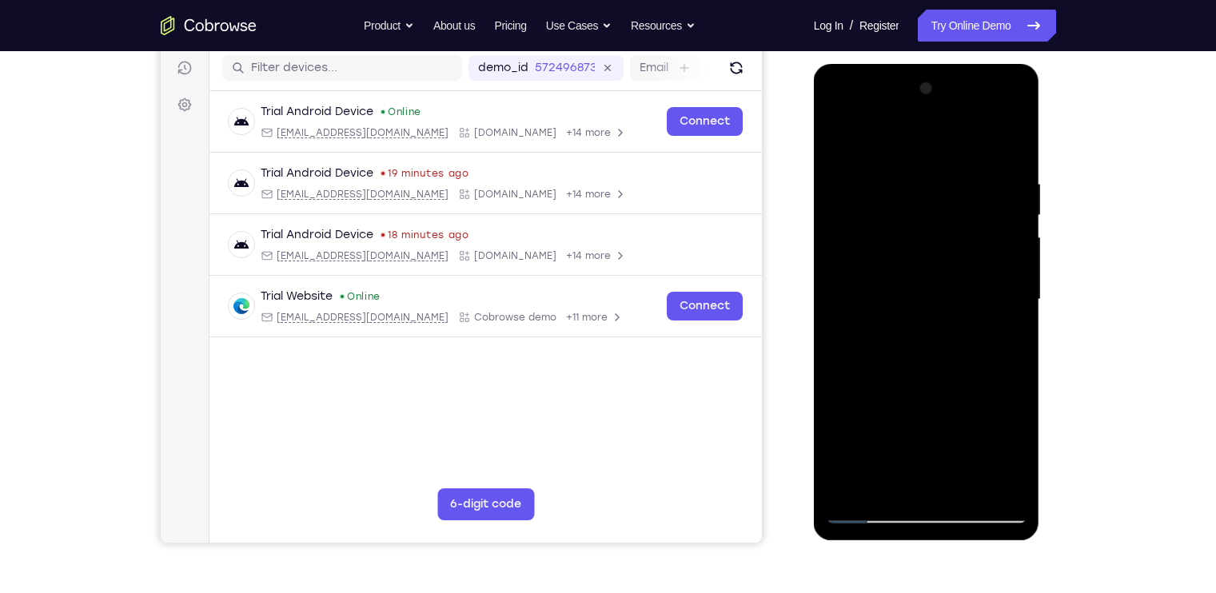
click at [967, 487] on div at bounding box center [926, 300] width 201 height 448
click at [840, 135] on div at bounding box center [926, 300] width 201 height 448
click at [838, 131] on div at bounding box center [926, 300] width 201 height 448
